Goal: Information Seeking & Learning: Learn about a topic

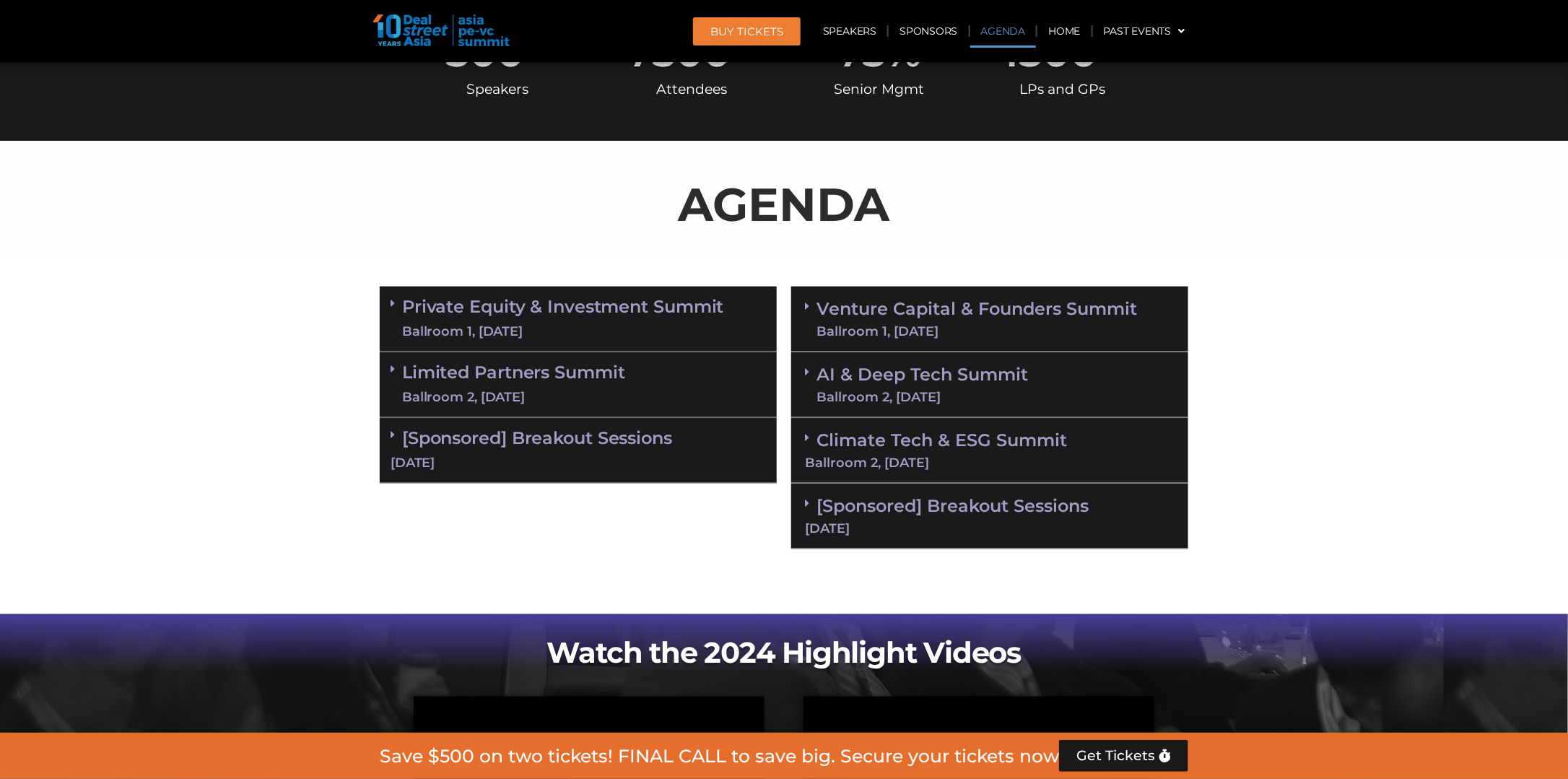
scroll to position [747, 0]
click at [1277, 361] on section "Private Equity & Investment Summit Ballroom 1, [DATE] 8:00 am – 9:00 am | Regis…" at bounding box center [784, 418] width 1568 height 277
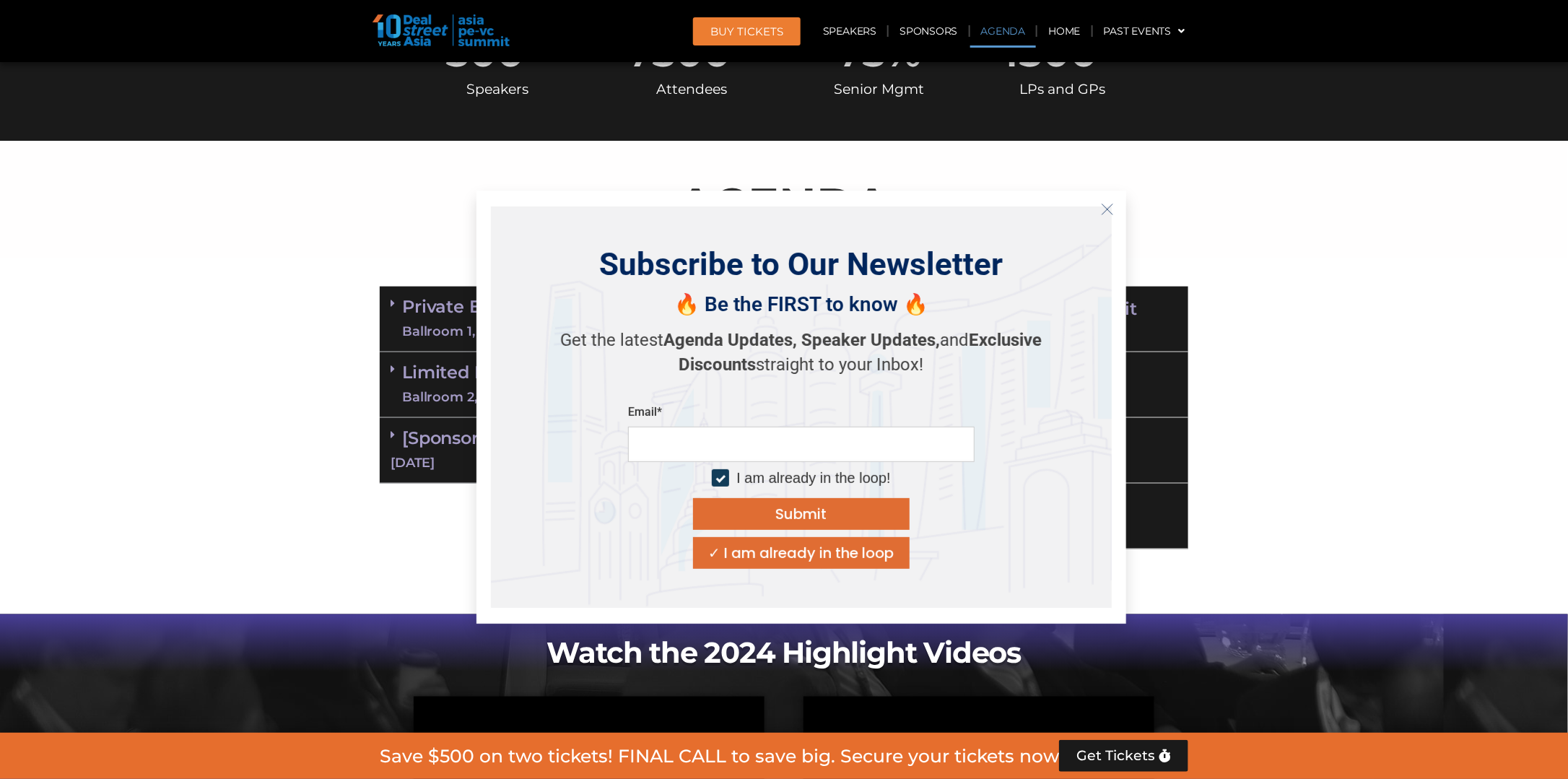
click at [1104, 218] on button "Close" at bounding box center [1107, 210] width 23 height 23
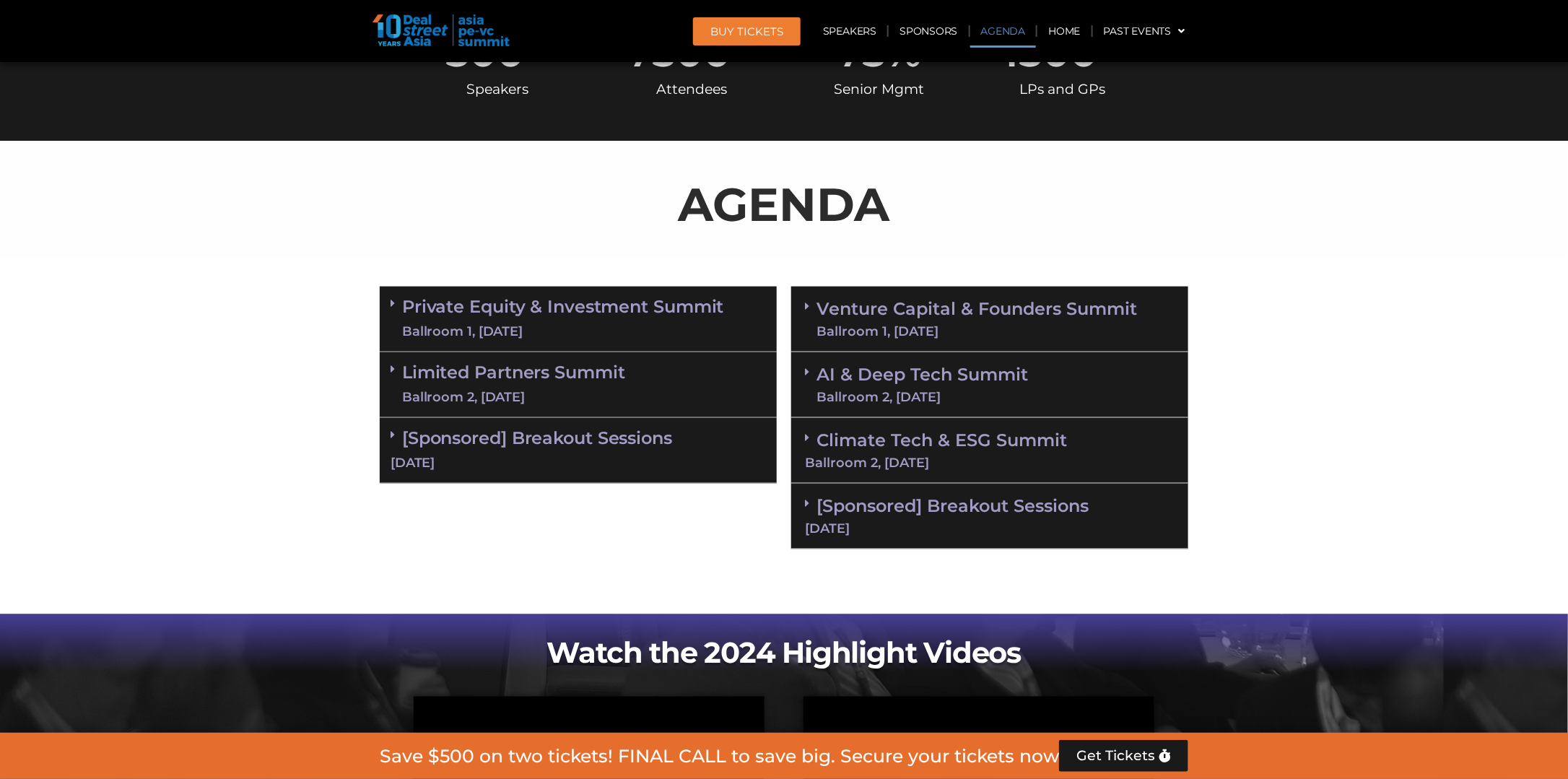
click at [805, 308] on div "Venture Capital & Founders​ Summit Ballroom 1, [DATE]" at bounding box center [989, 319] width 398 height 66
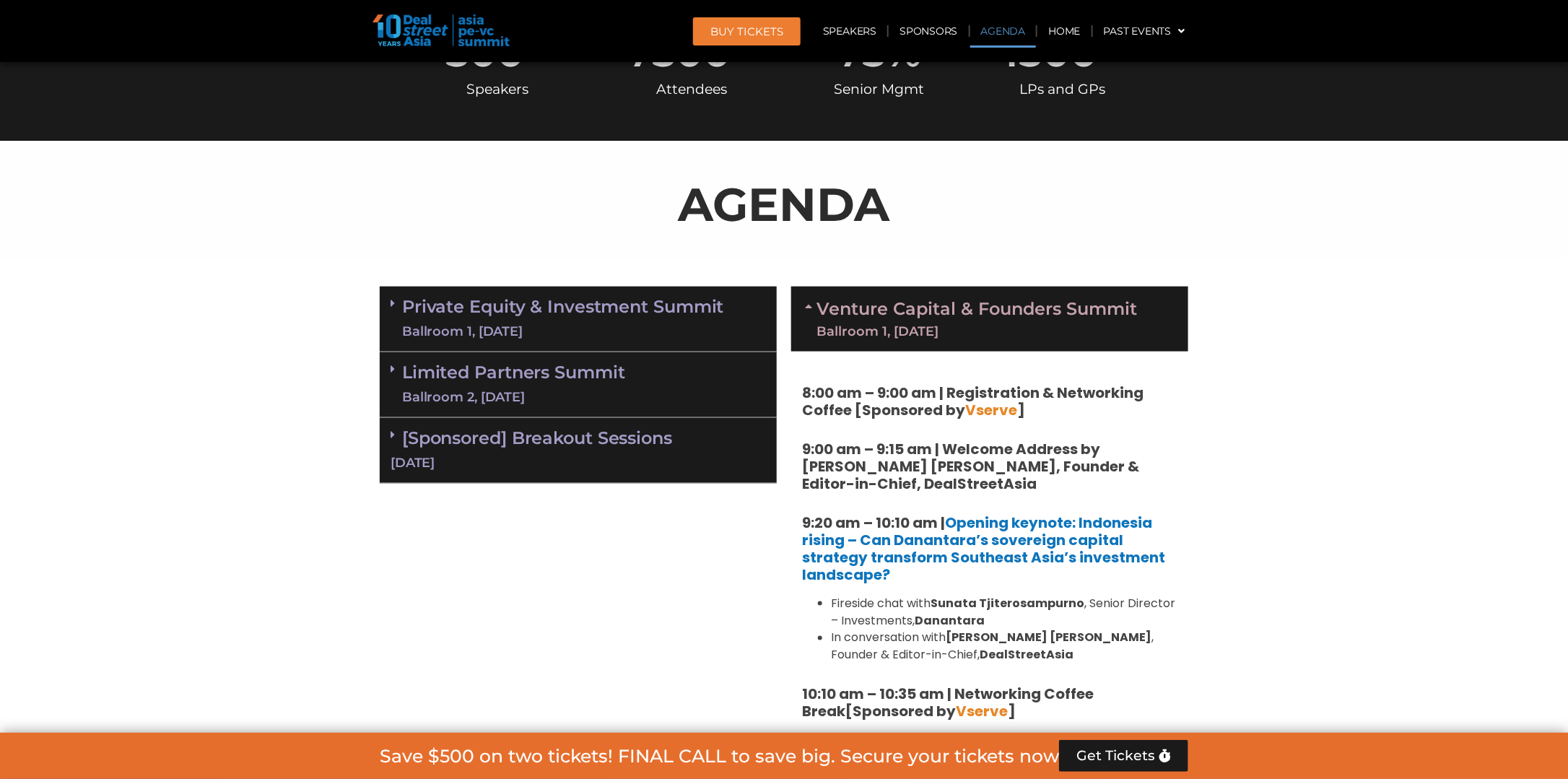
click at [805, 308] on div "Venture Capital & Founders​ Summit Ballroom 1, [DATE]" at bounding box center [989, 319] width 398 height 65
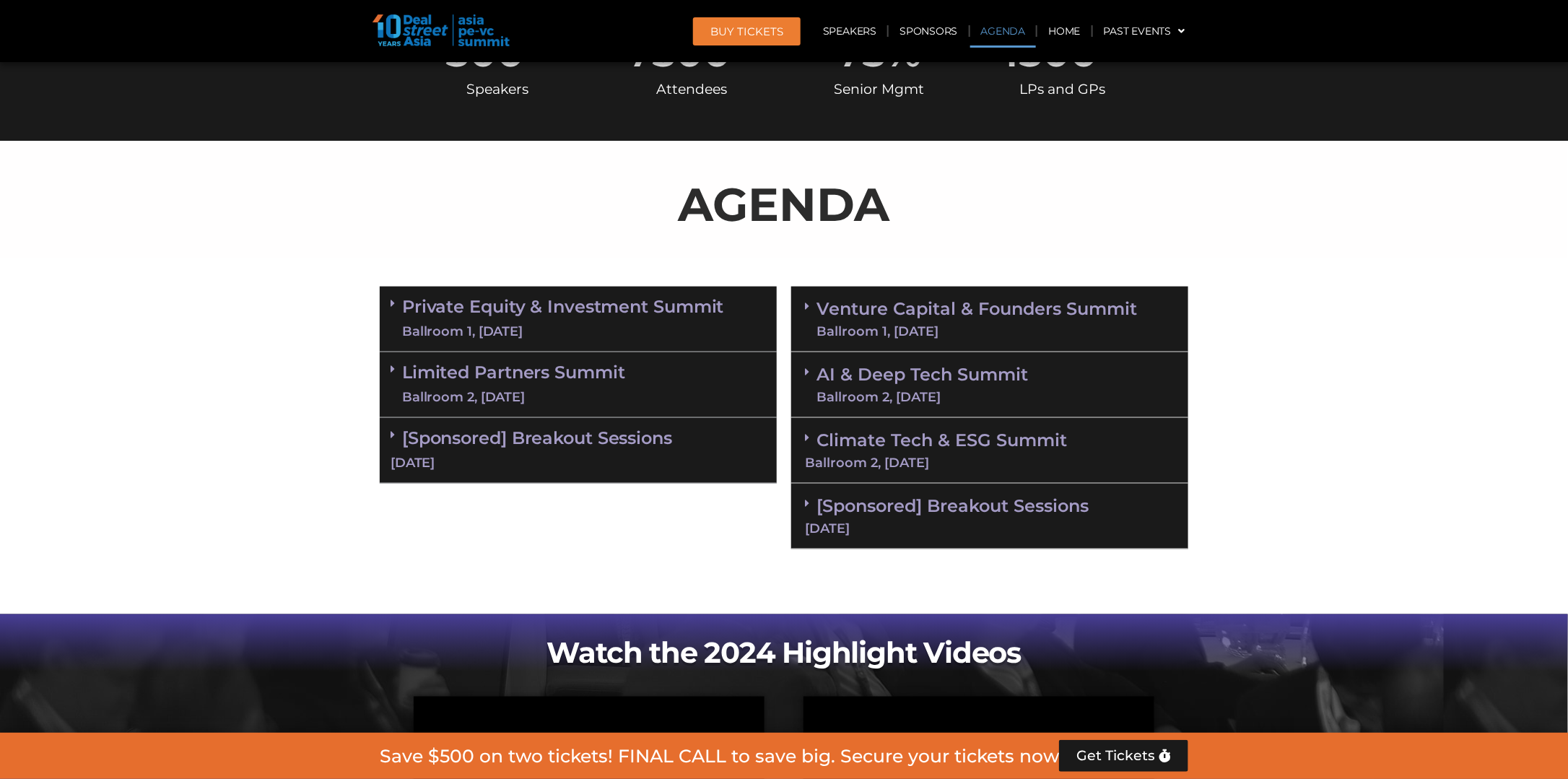
scroll to position [820, 0]
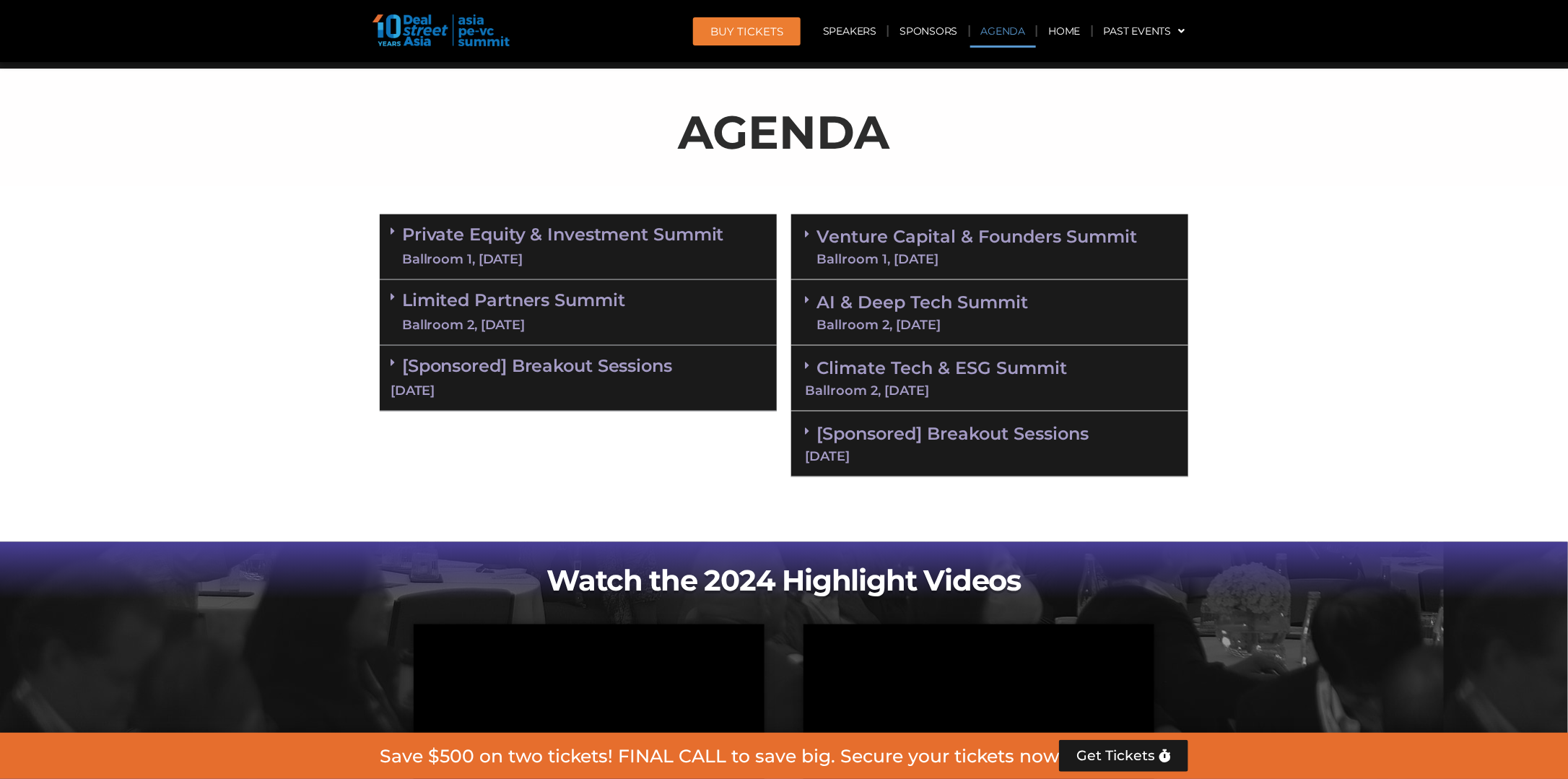
click at [802, 363] on div "Climate Tech & ESG Summit Ballroom 2, [DATE]" at bounding box center [989, 378] width 398 height 66
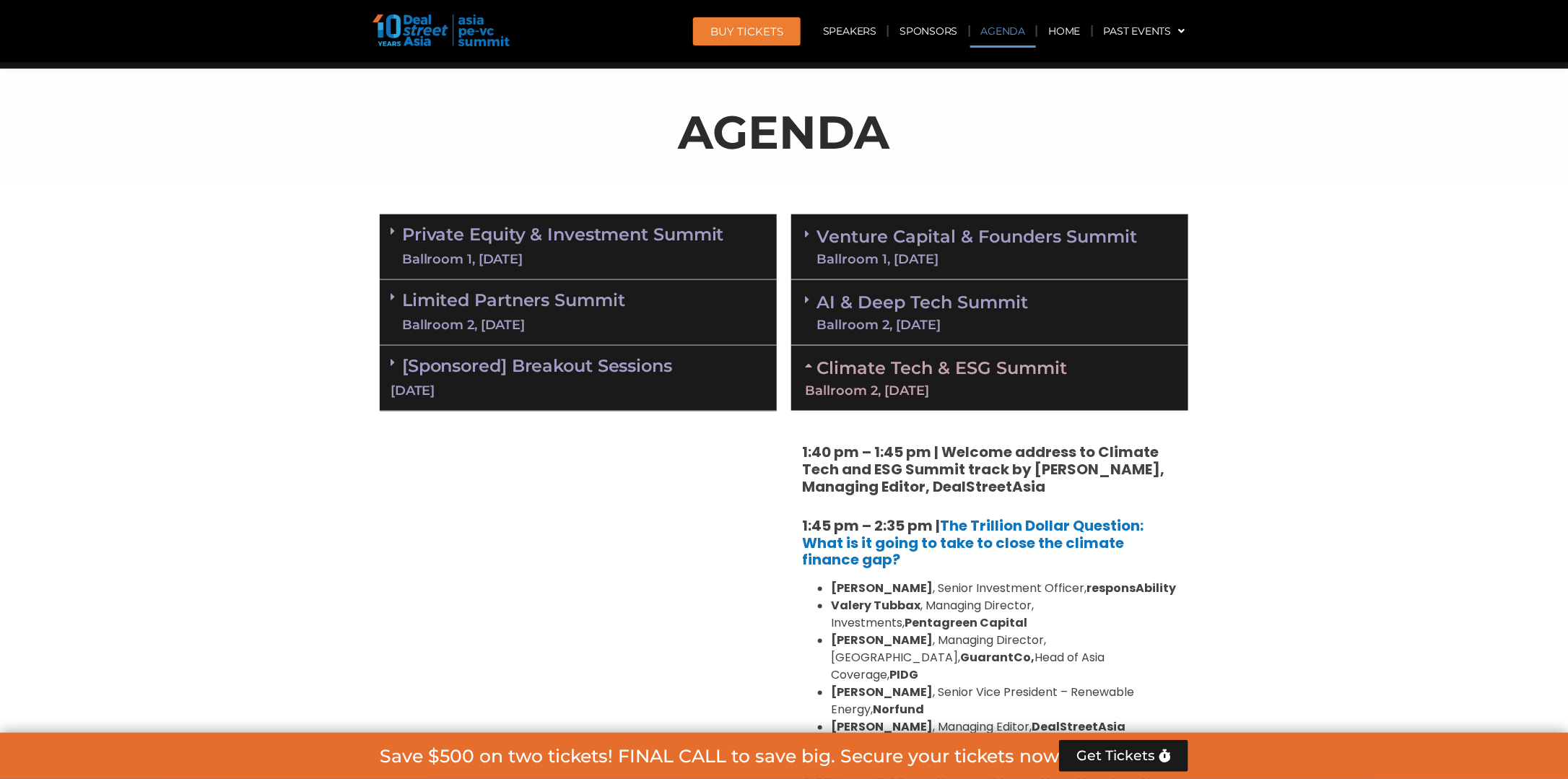
click at [802, 363] on div "Climate Tech & ESG Summit Ballroom 2, [DATE]" at bounding box center [989, 378] width 398 height 65
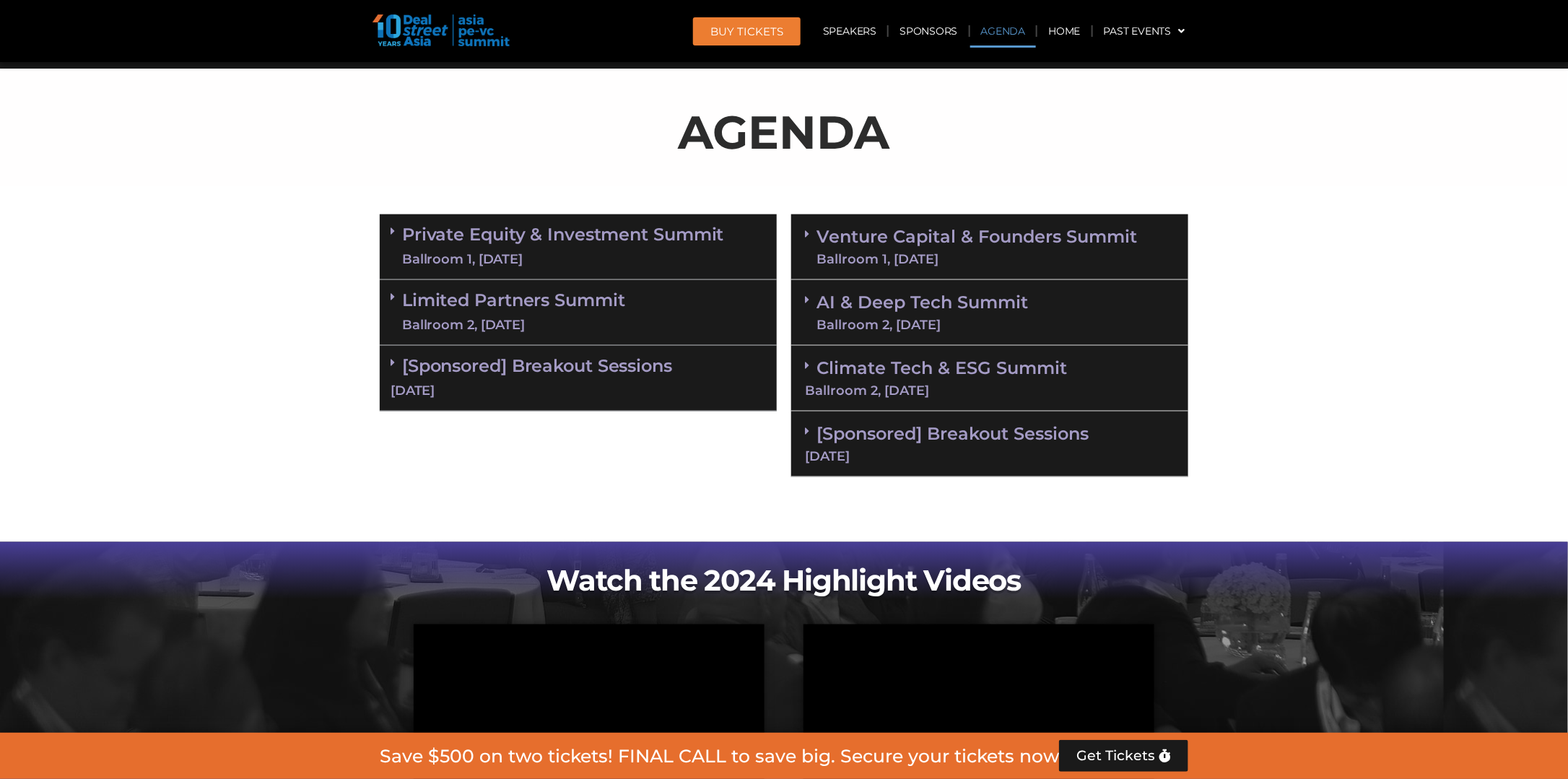
click at [1292, 415] on section "Private Equity & Investment Summit Ballroom 1, [DATE] 8:00 am – 9:00 am | Regis…" at bounding box center [784, 345] width 1568 height 277
click at [804, 432] on div "[Sponsored] Breakout Sessions [DATE]" at bounding box center [989, 445] width 398 height 66
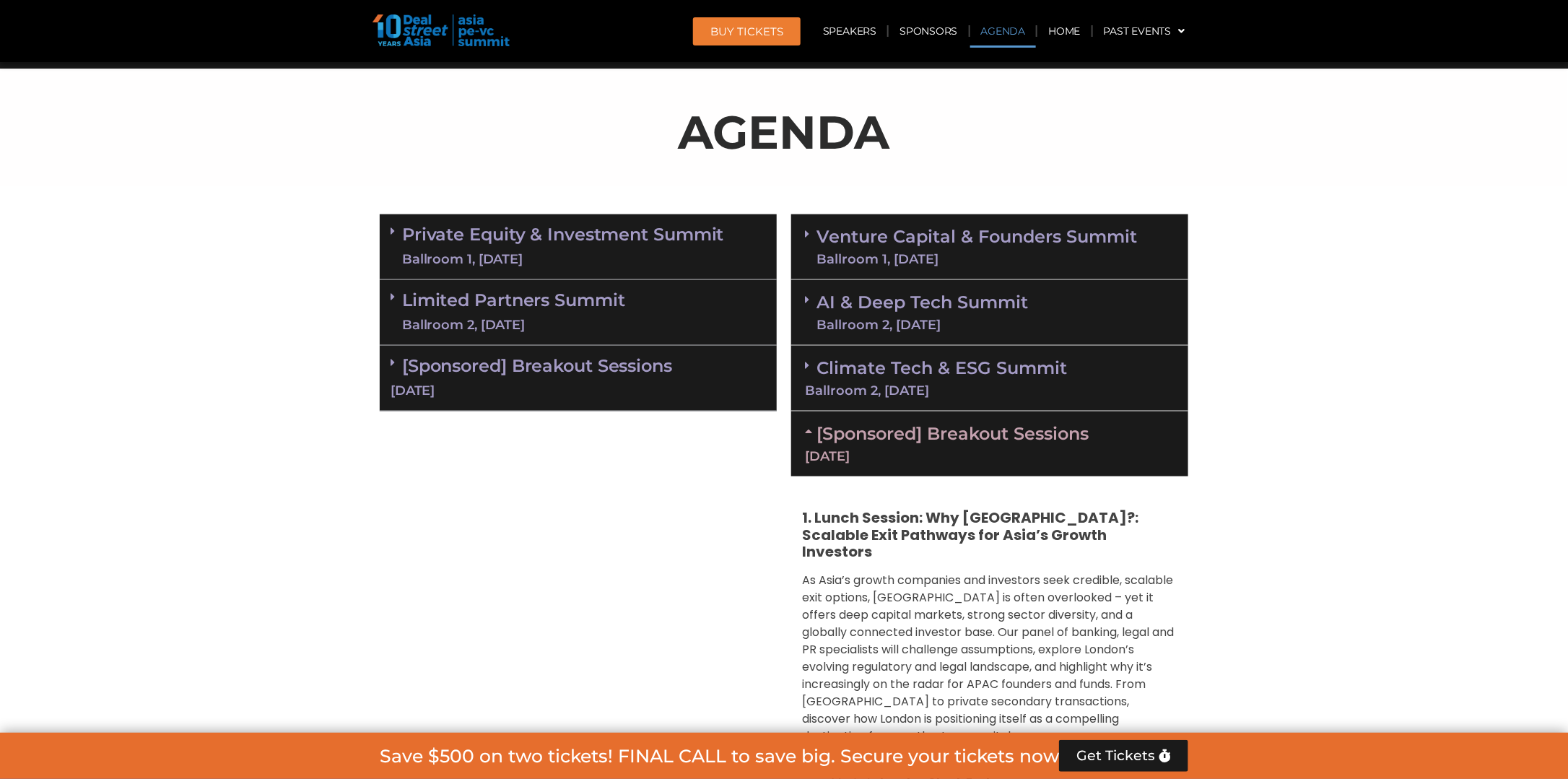
click at [804, 432] on div "[Sponsored] Breakout Sessions [DATE]" at bounding box center [989, 445] width 398 height 65
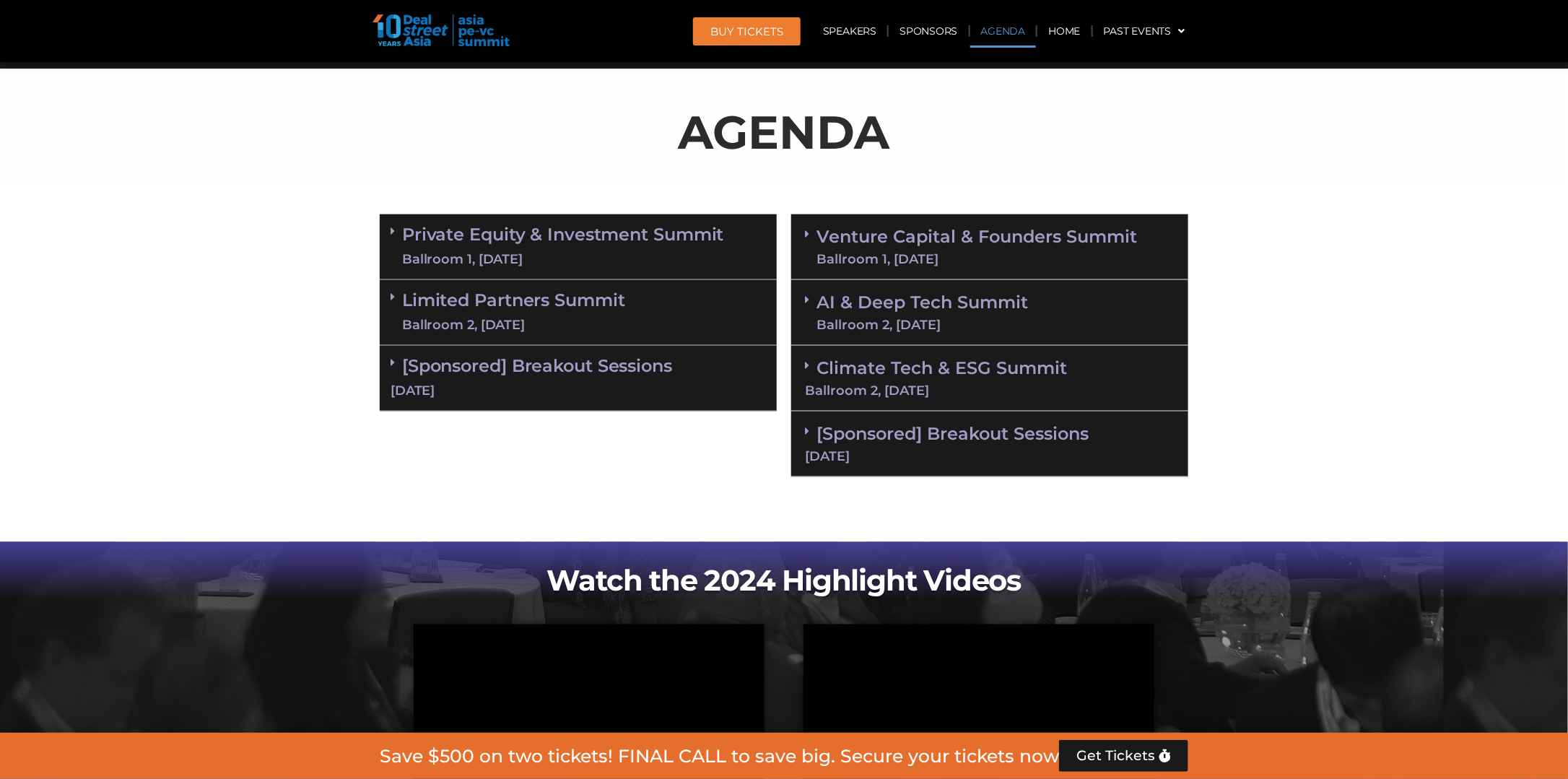
click at [1218, 425] on section "Private Equity & Investment Summit Ballroom 1, [DATE] 8:00 am – 9:00 am | Regis…" at bounding box center [784, 345] width 1568 height 277
click at [804, 237] on div "Venture Capital & Founders​ Summit Ballroom 1, [DATE]" at bounding box center [989, 247] width 398 height 66
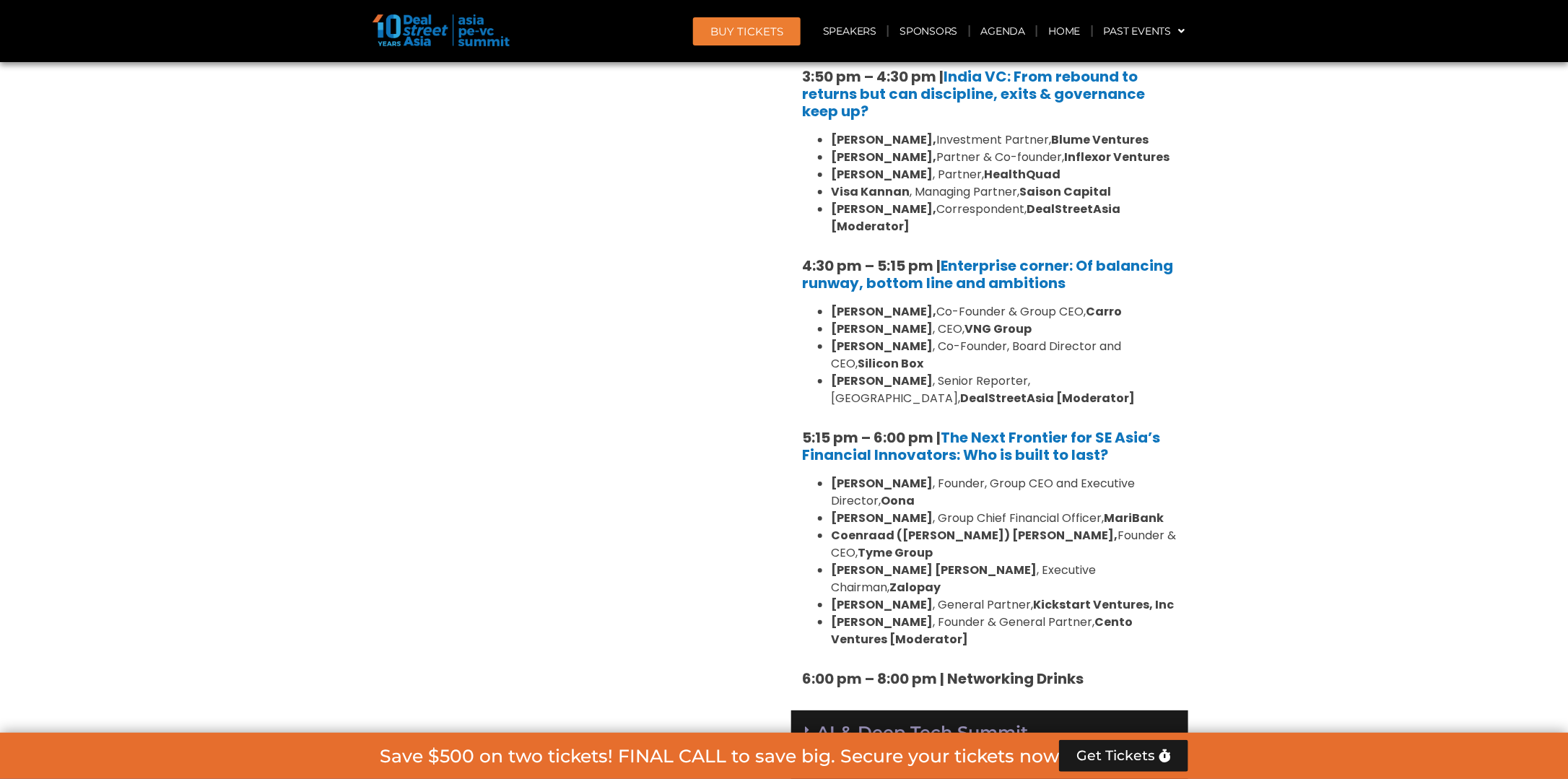
scroll to position [2842, 0]
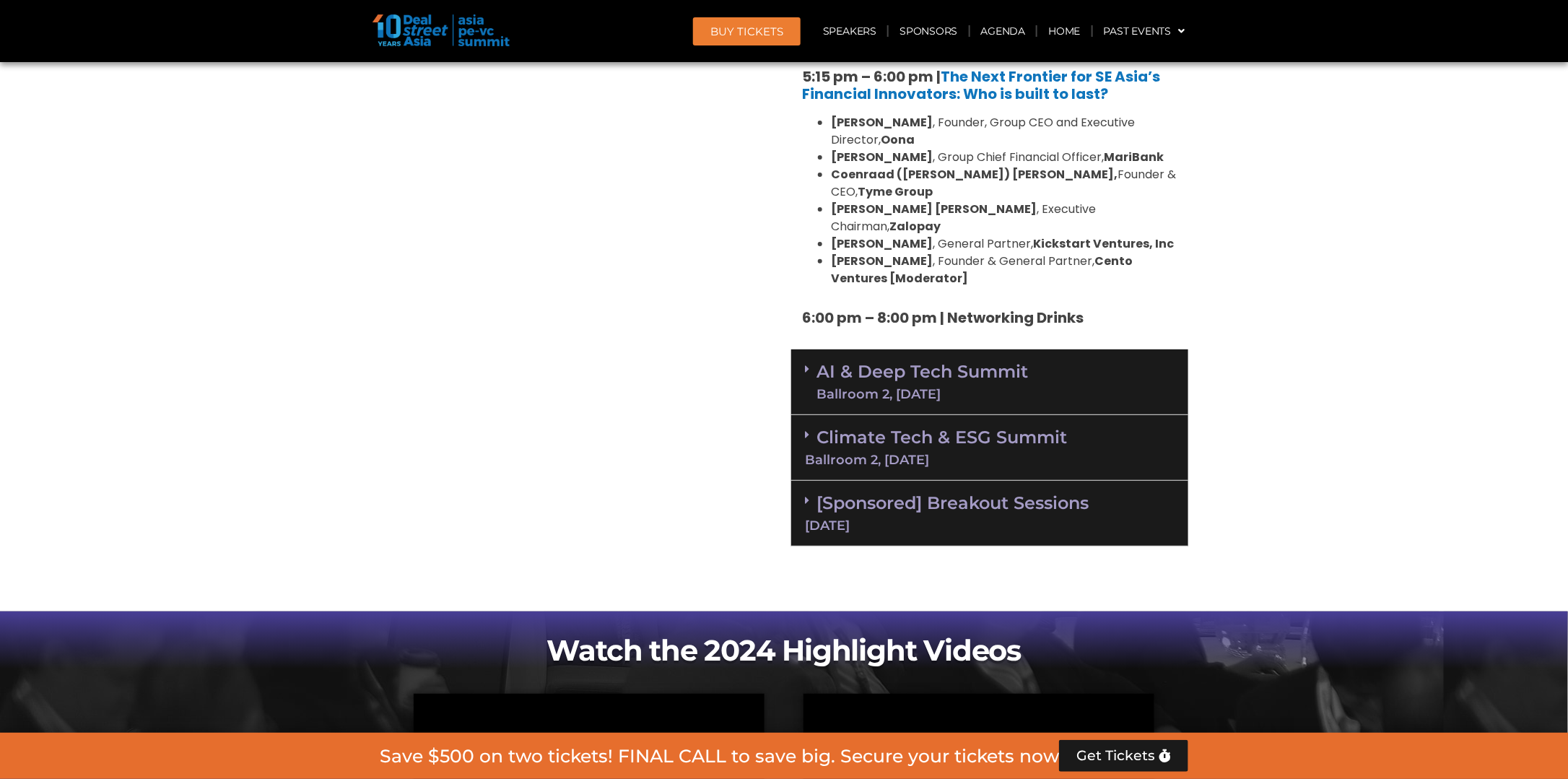
click at [805, 350] on div "AI & Deep Tech Summit Ballroom 2, [DATE]" at bounding box center [989, 382] width 398 height 66
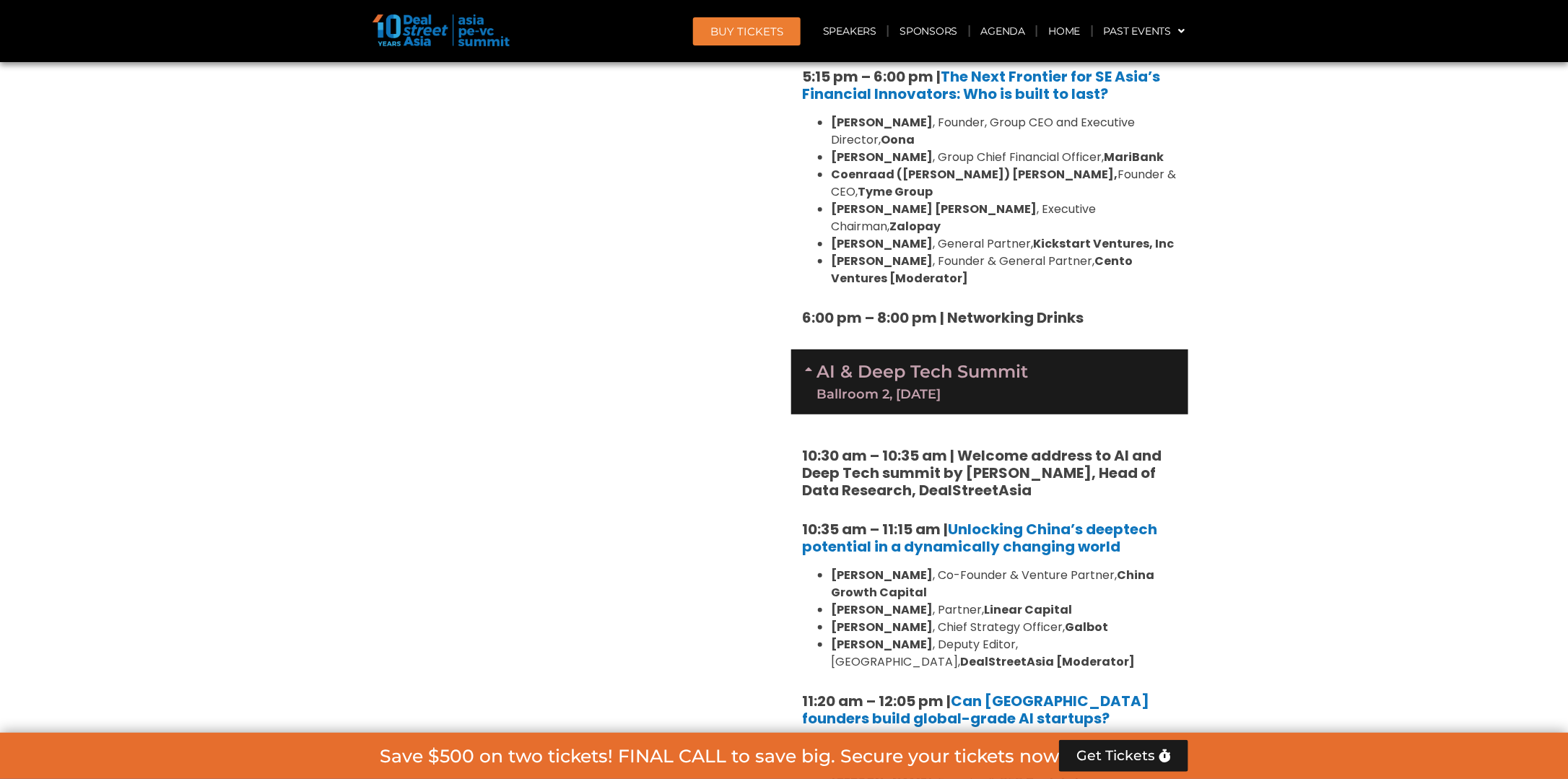
click at [805, 350] on div "AI & Deep Tech Summit Ballroom 2, [DATE]" at bounding box center [989, 382] width 398 height 65
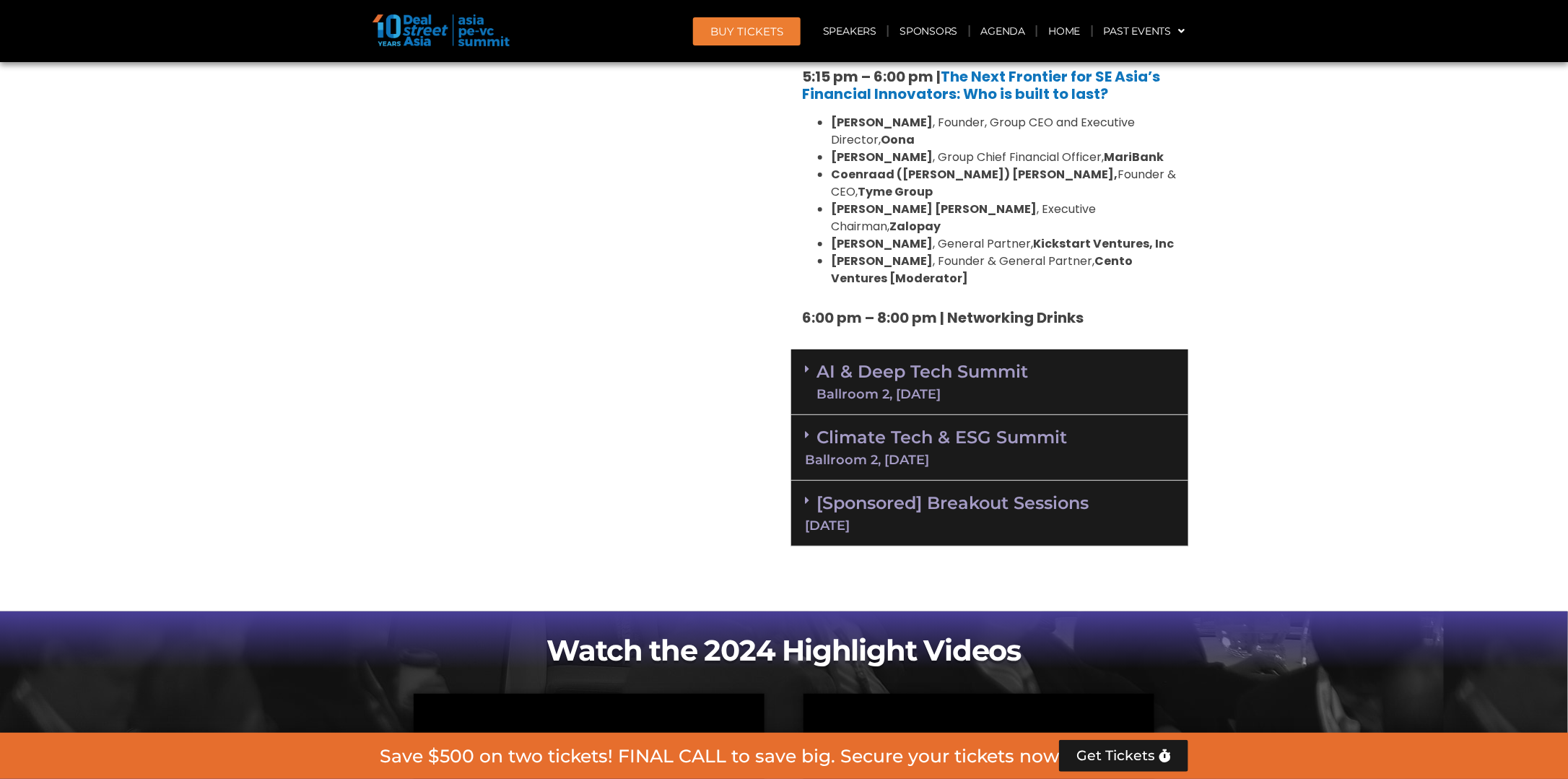
click at [803, 415] on div "Climate Tech & ESG Summit Ballroom 2, [DATE]" at bounding box center [989, 447] width 398 height 66
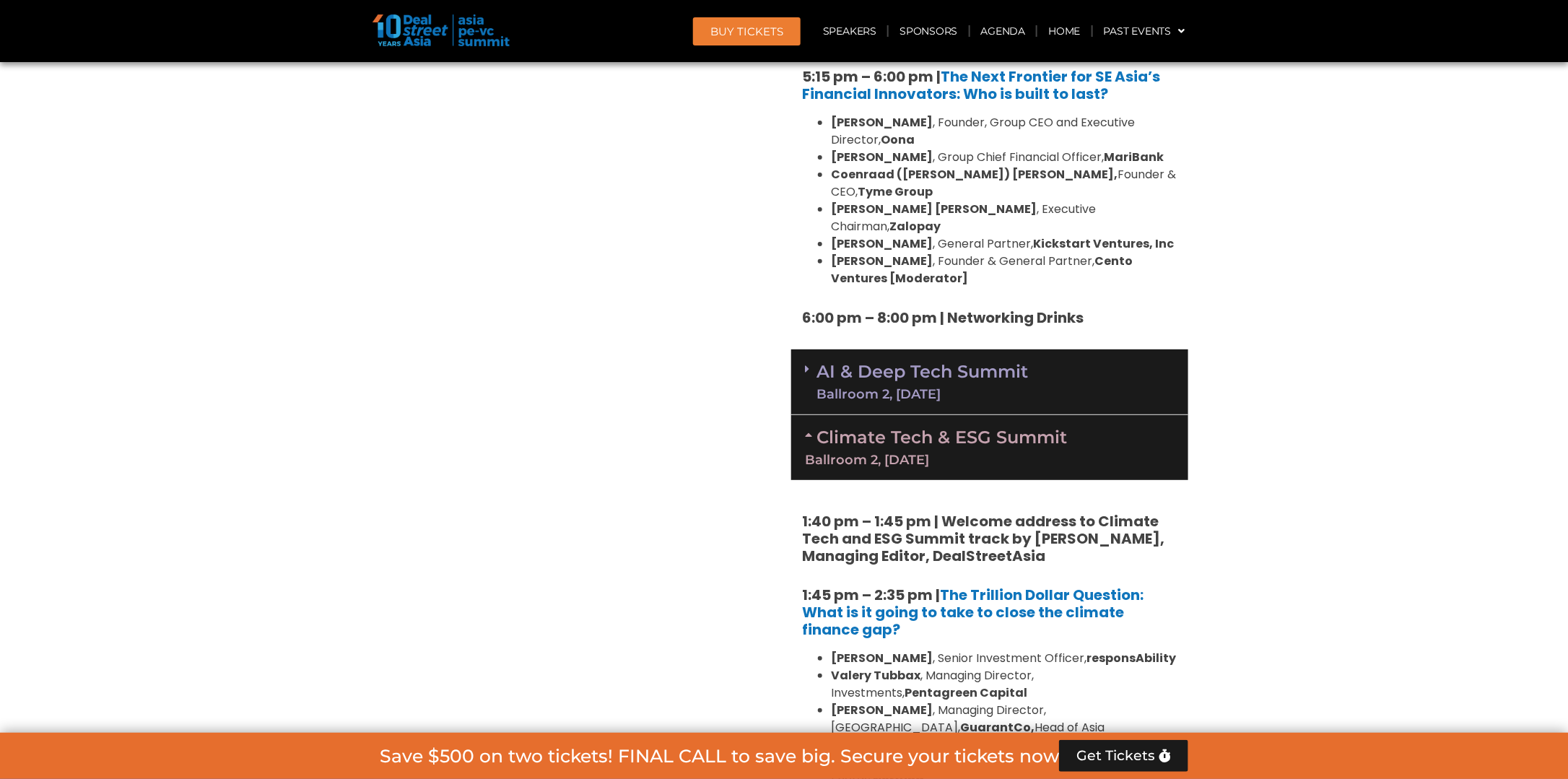
click at [803, 415] on div "Climate Tech & ESG Summit Ballroom 2, [DATE]" at bounding box center [989, 447] width 398 height 65
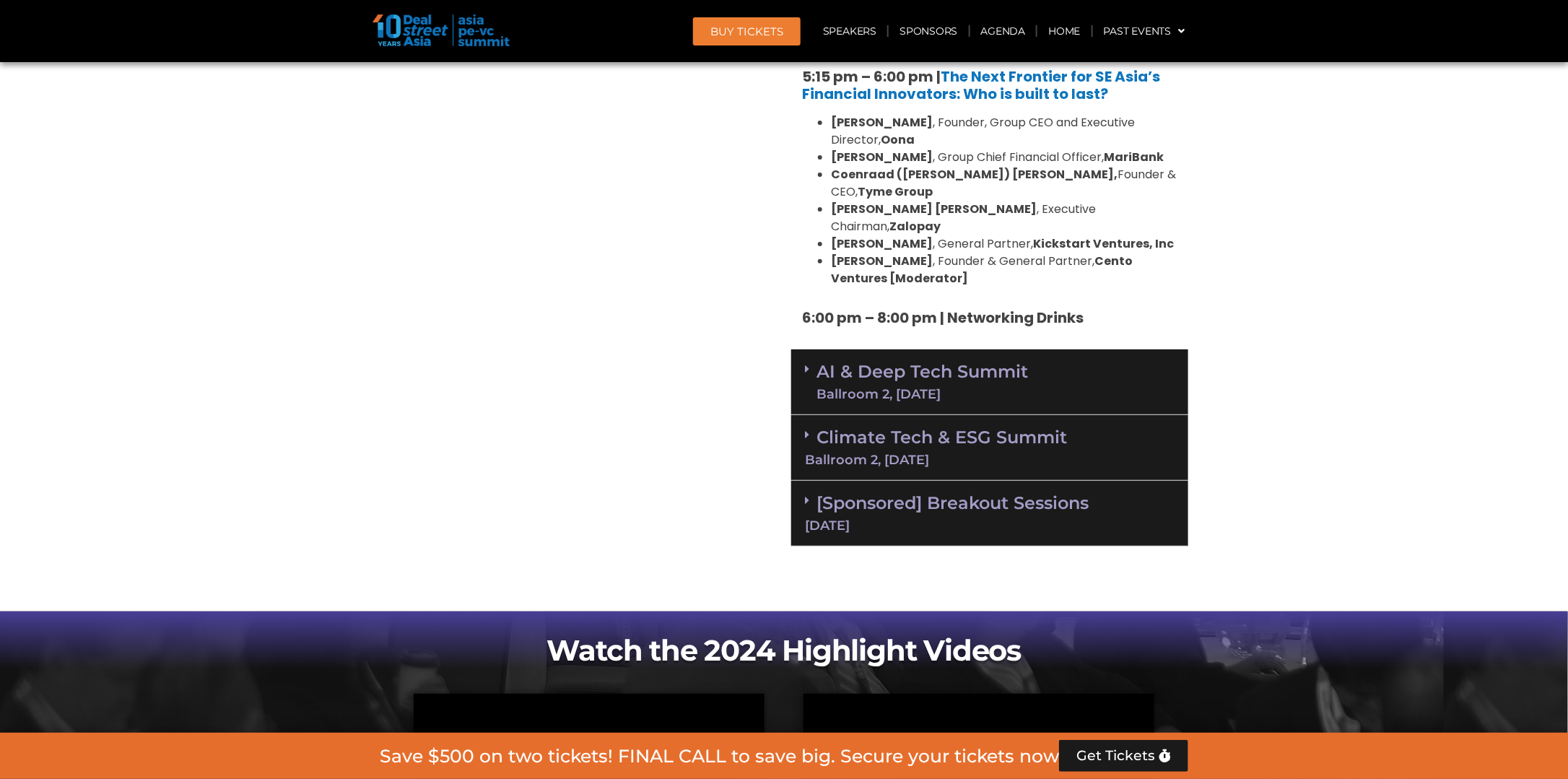
click at [806, 481] on div "[Sponsored] Breakout Sessions [DATE]" at bounding box center [989, 514] width 398 height 66
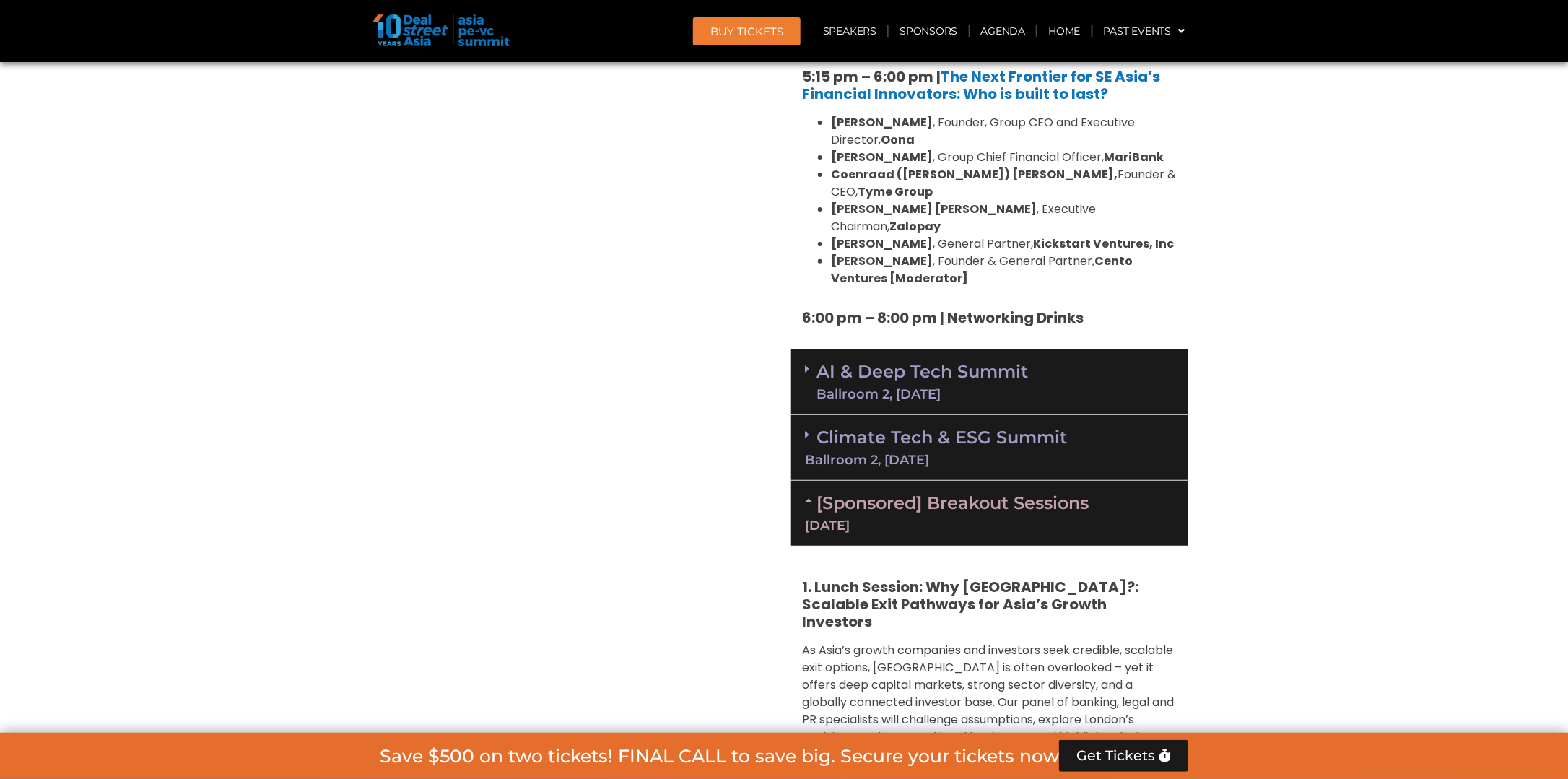
click at [806, 494] on icon at bounding box center [811, 500] width 11 height 11
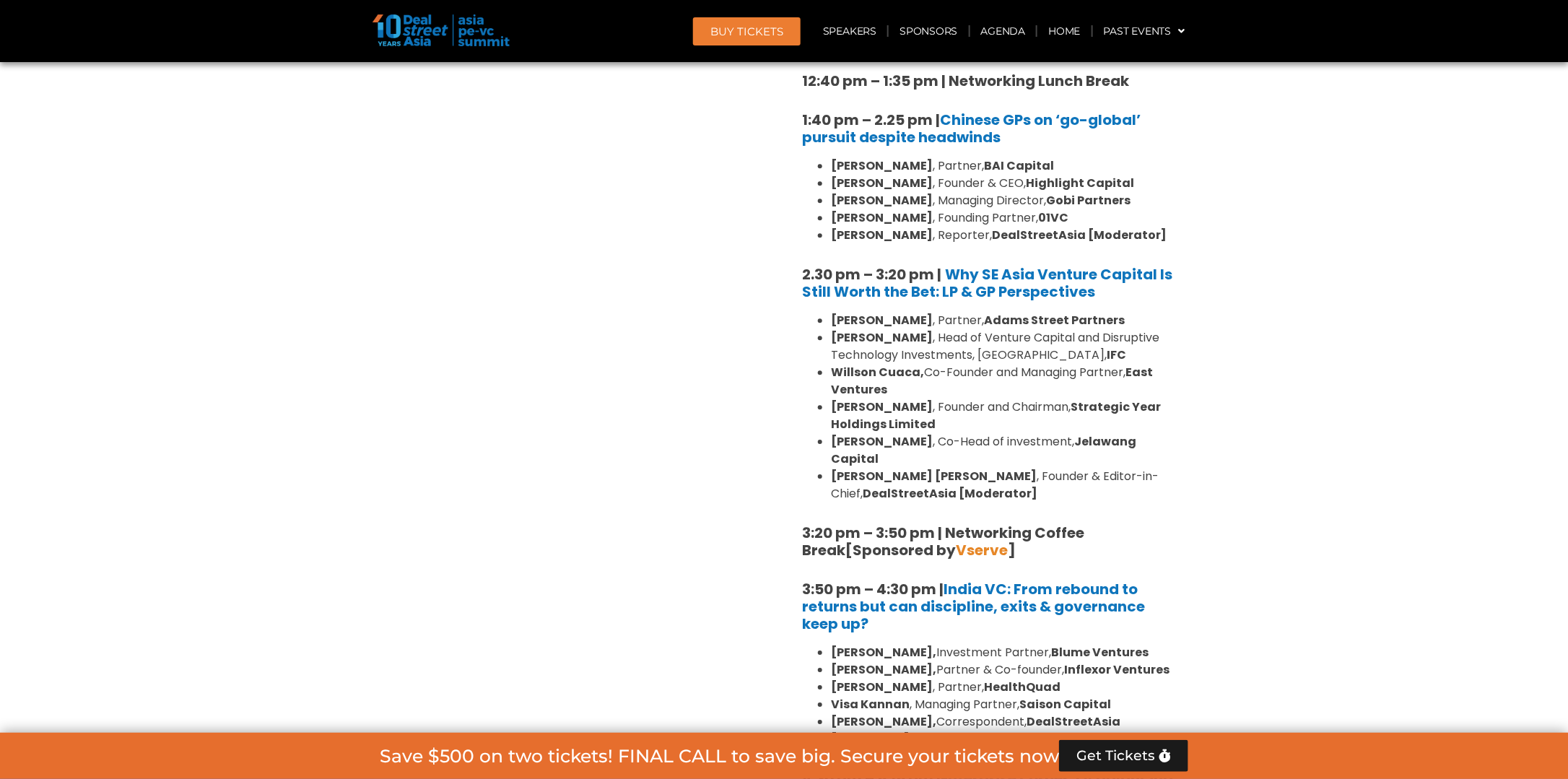
scroll to position [1903, 0]
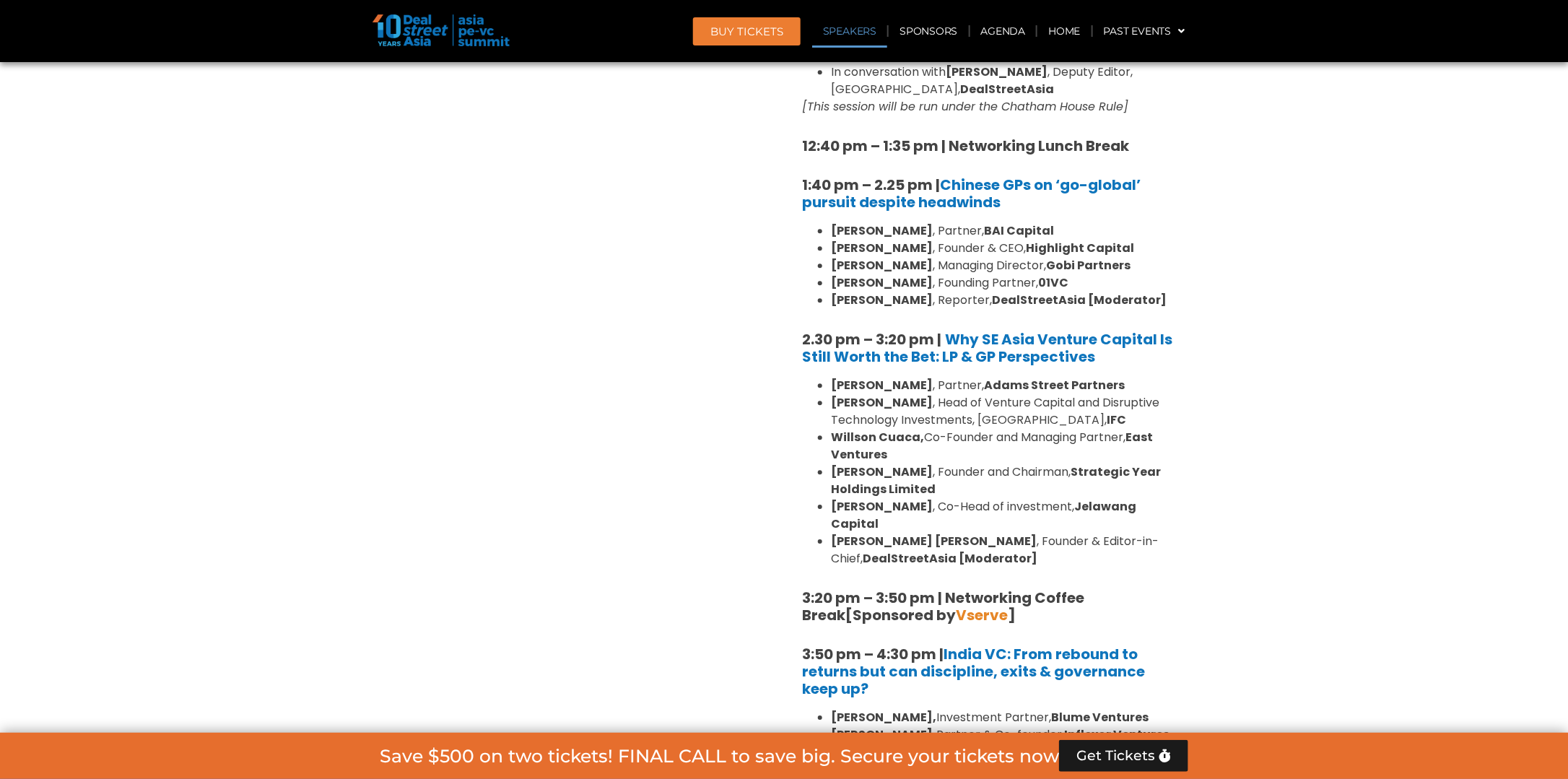
click at [195, 300] on section "Private Equity & Investment Summit Ballroom 1, [DATE] 8:00 am – 9:00 am | Regis…" at bounding box center [784, 309] width 1568 height 2370
click at [801, 318] on div "8:00 am – 9:00 am | Registration & Networking Coffee [Sponsored by Vserve ] 9:0…" at bounding box center [989, 242] width 398 height 2093
